Goal: Task Accomplishment & Management: Manage account settings

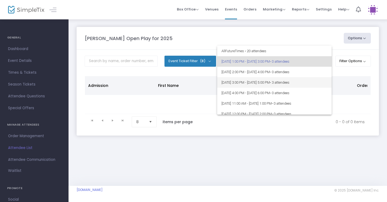
click at [286, 83] on span "[DATE] 3:00 PM - [DATE] 5:00 PM • 3 attendees" at bounding box center [274, 82] width 106 height 10
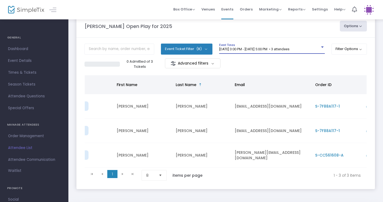
scroll to position [0, 41]
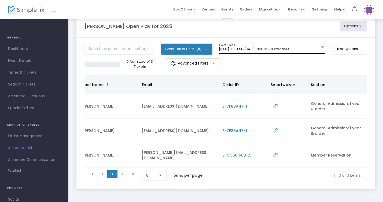
click at [292, 47] on div "8/16/2025 @ 3:00 PM - 8/16/2025 @ 5:00 PM • 3 attendees Event Times" at bounding box center [272, 48] width 106 height 10
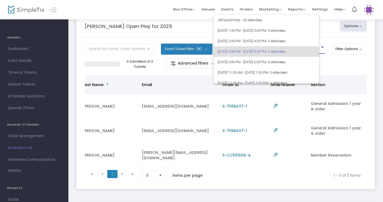
scroll to position [2, 0]
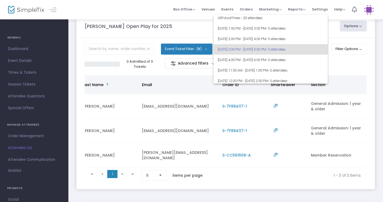
click at [335, 62] on div at bounding box center [191, 101] width 383 height 202
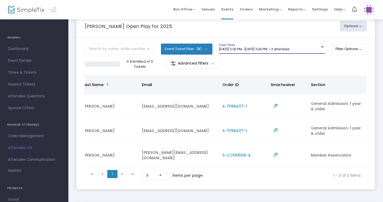
click at [290, 49] on span "[DATE] 3:00 PM - [DATE] 5:00 PM • 3 attendees" at bounding box center [254, 49] width 70 height 4
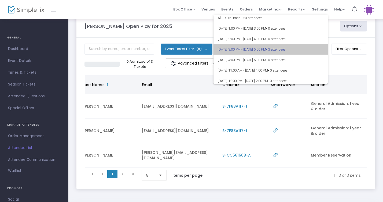
click at [286, 49] on span "• 3 attendees" at bounding box center [276, 49] width 20 height 4
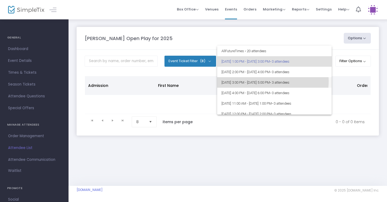
click at [265, 81] on span "[DATE] 3:00 PM - [DATE] 5:00 PM • 3 attendees" at bounding box center [274, 82] width 106 height 10
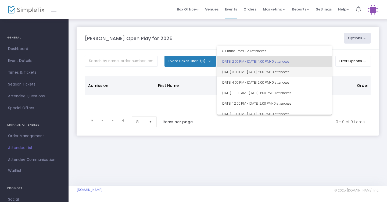
click at [287, 75] on span "[DATE] 3:00 PM - [DATE] 5:00 PM • 3 attendees" at bounding box center [274, 72] width 106 height 10
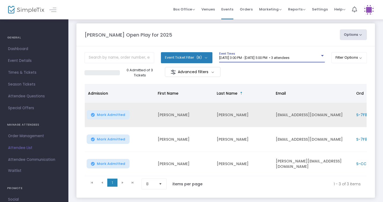
scroll to position [3, 0]
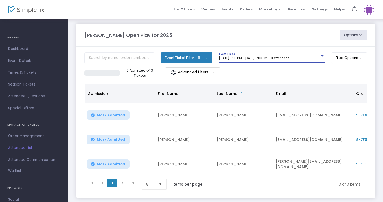
click at [285, 55] on div "8/16/2025 @ 3:00 PM - 8/16/2025 @ 5:00 PM • 3 attendees Event Times" at bounding box center [272, 57] width 106 height 10
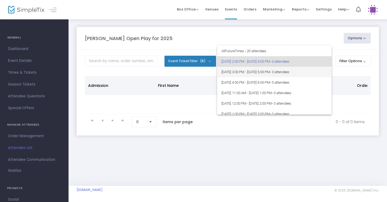
click at [270, 74] on span "8/16/2025 @ 3:00 PM - 8/16/2025 @ 5:00 PM • 3 attendees" at bounding box center [274, 72] width 106 height 10
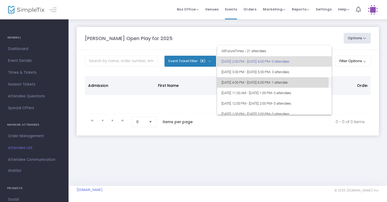
click at [259, 81] on span "8/16/2025 @ 4:00 PM - 8/16/2025 @ 6:00 PM • 1 attendee" at bounding box center [274, 82] width 106 height 10
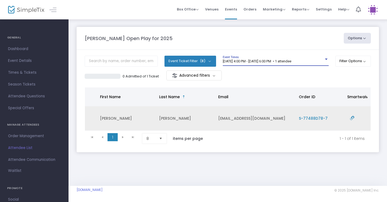
scroll to position [0, 57]
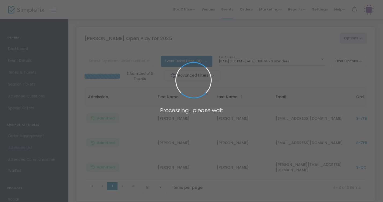
click at [276, 64] on body "Processing... please wait Box Office Sell Tickets Bookings Sell Season Pass Ven…" at bounding box center [191, 101] width 383 height 202
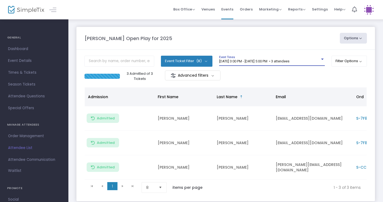
click at [268, 61] on span "[DATE] 3:00 PM - [DATE] 5:00 PM • 3 attendees" at bounding box center [254, 61] width 70 height 4
